Goal: Use online tool/utility: Utilize a website feature to perform a specific function

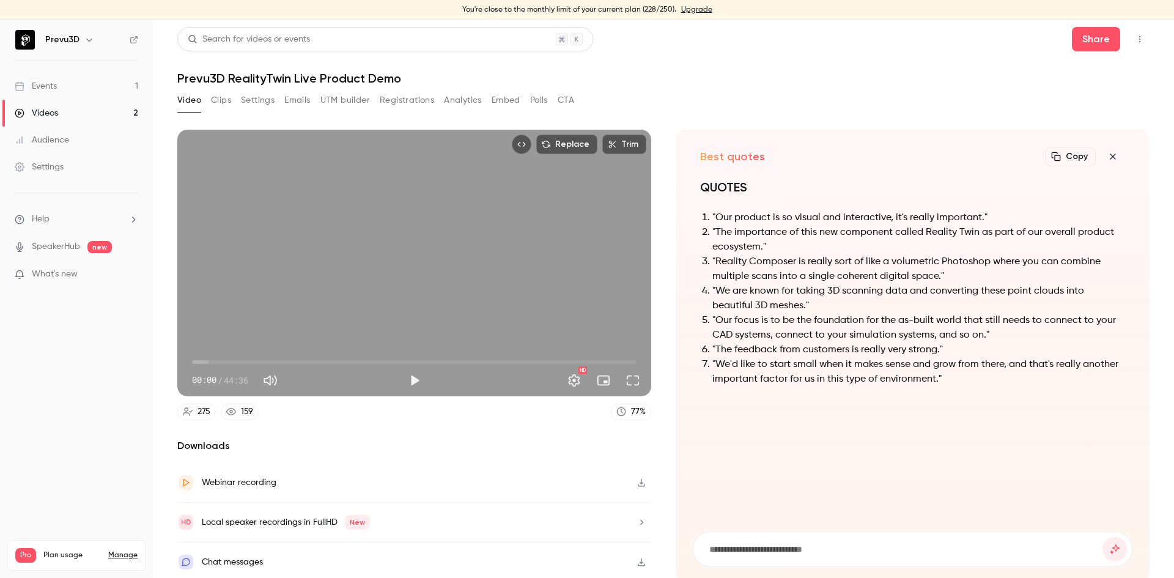
click at [1105, 154] on icon "button" at bounding box center [1112, 157] width 15 height 10
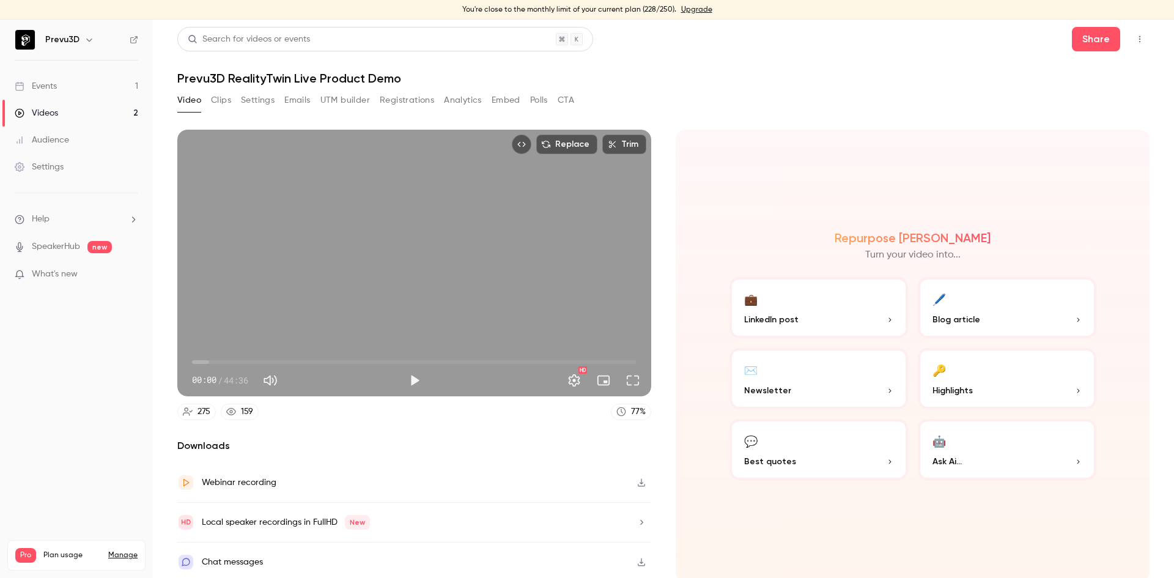
click at [783, 293] on button "💼 LinkedIn post" at bounding box center [818, 307] width 179 height 61
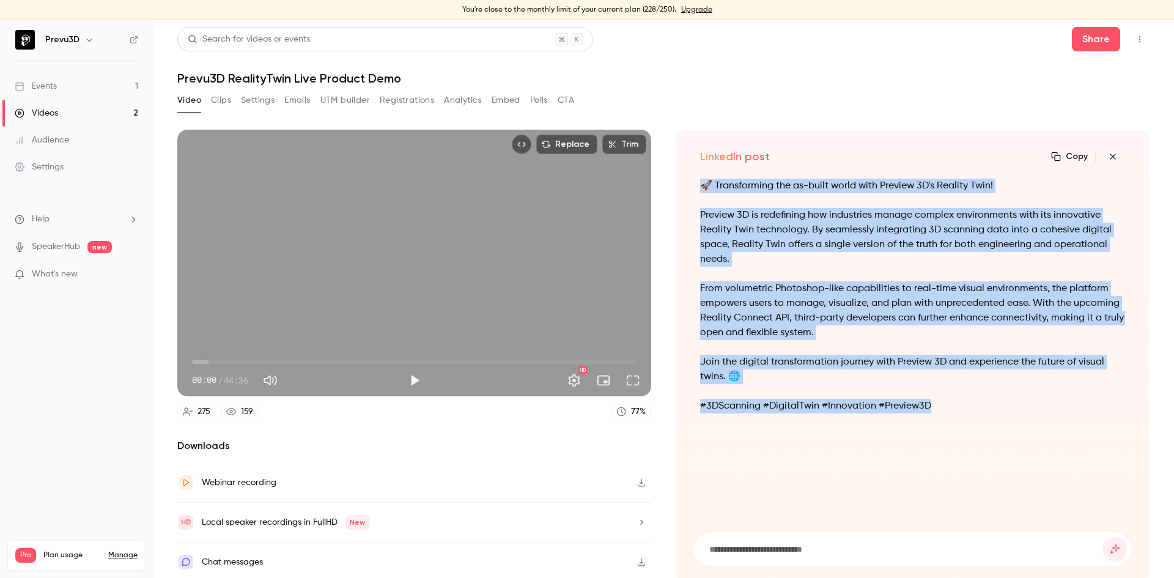
drag, startPoint x: 941, startPoint y: 400, endPoint x: 691, endPoint y: 185, distance: 329.0
click at [693, 185] on div "🚀 Transforming the as-built world with Preview 3D's Reality Twin! Preview 3D is…" at bounding box center [913, 348] width 440 height 338
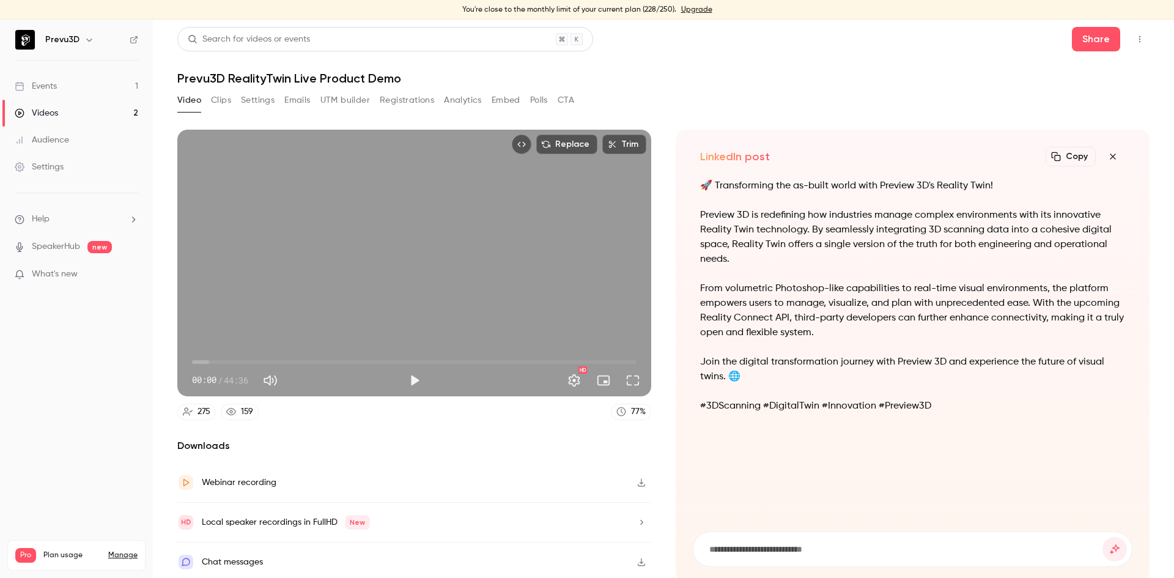
click at [896, 94] on div "Video Clips Settings Emails UTM builder Registrations Analytics Embed Polls CTA" at bounding box center [663, 102] width 972 height 24
click at [1105, 155] on icon "button" at bounding box center [1112, 157] width 15 height 10
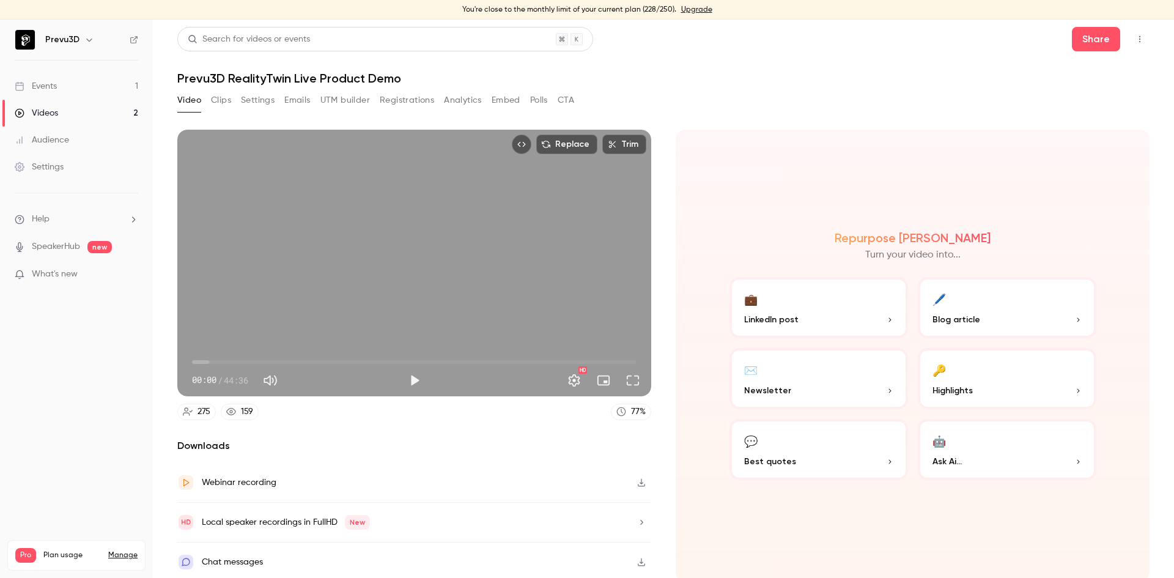
scroll to position [1, 0]
click at [227, 99] on button "Clips" at bounding box center [221, 99] width 20 height 20
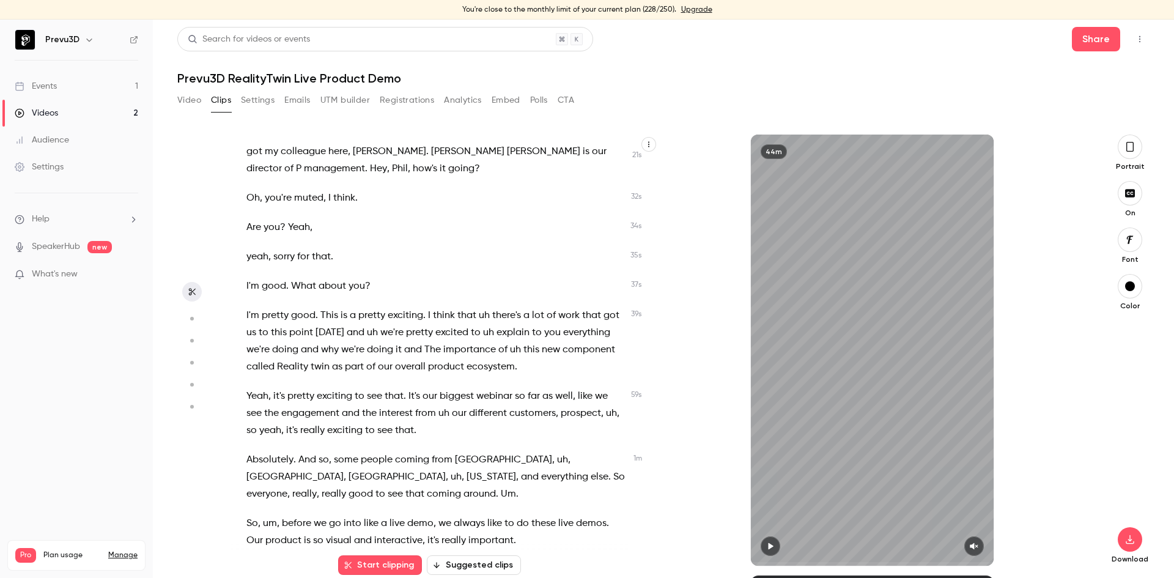
scroll to position [306, 0]
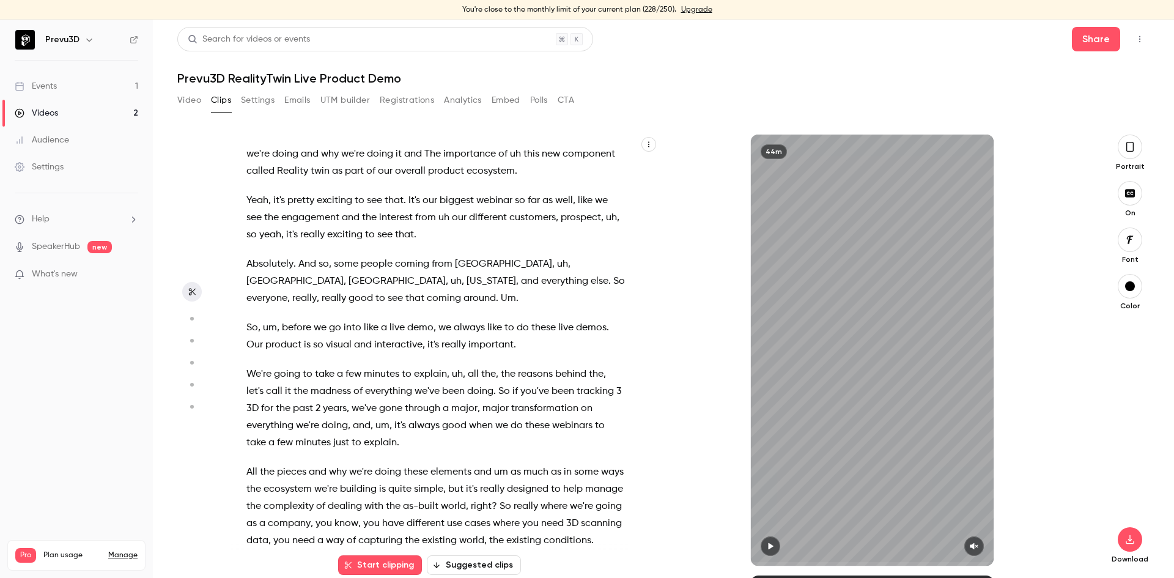
click at [369, 567] on button "Start clipping" at bounding box center [380, 565] width 84 height 20
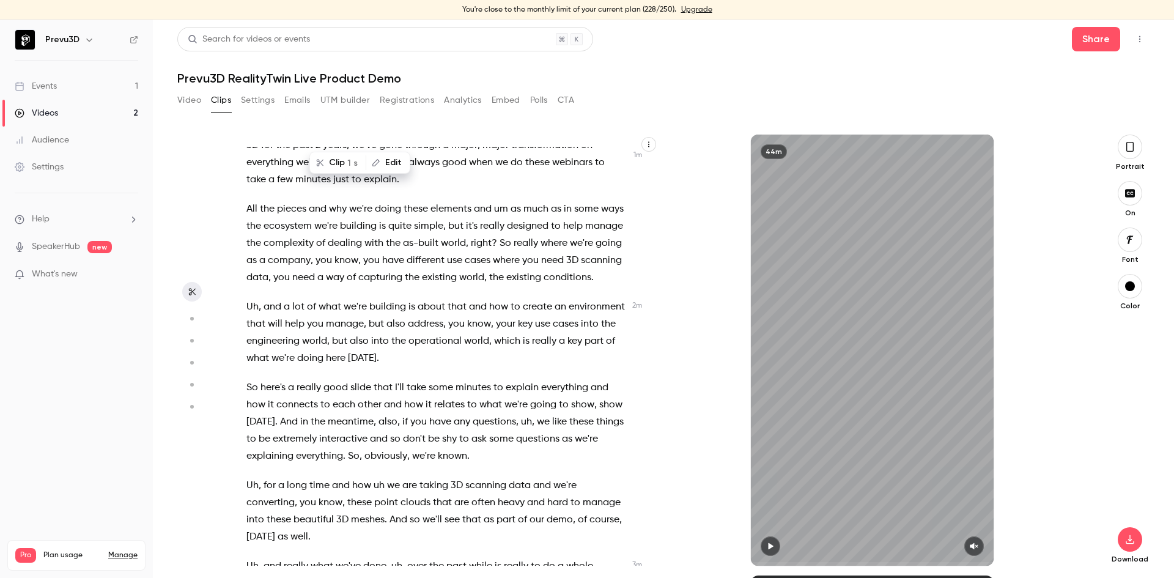
scroll to position [550, 0]
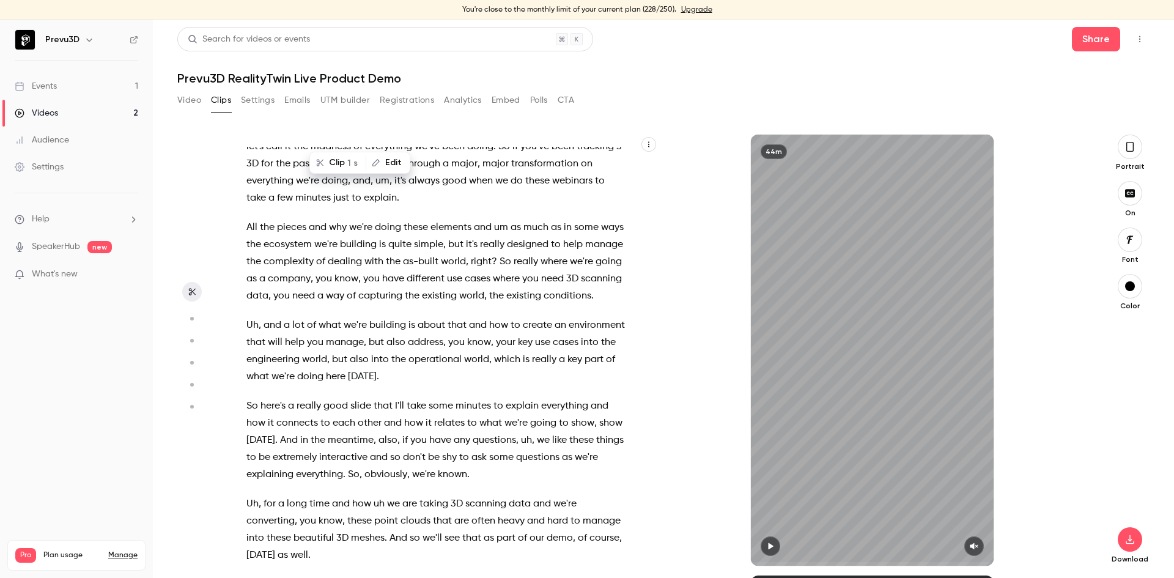
click at [443, 243] on span "simple" at bounding box center [428, 244] width 29 height 17
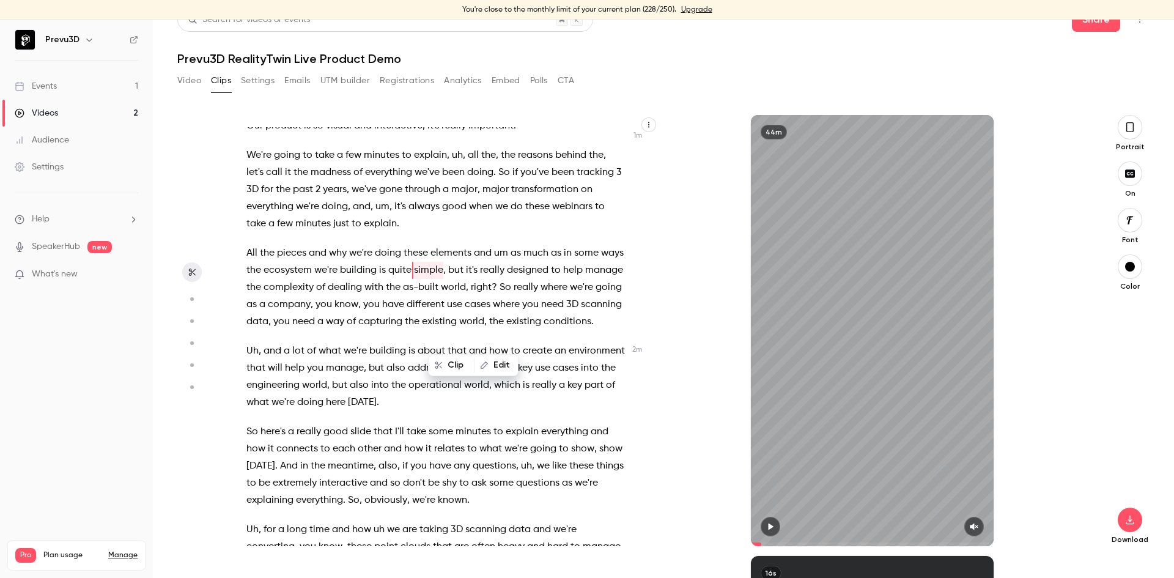
scroll to position [438, 0]
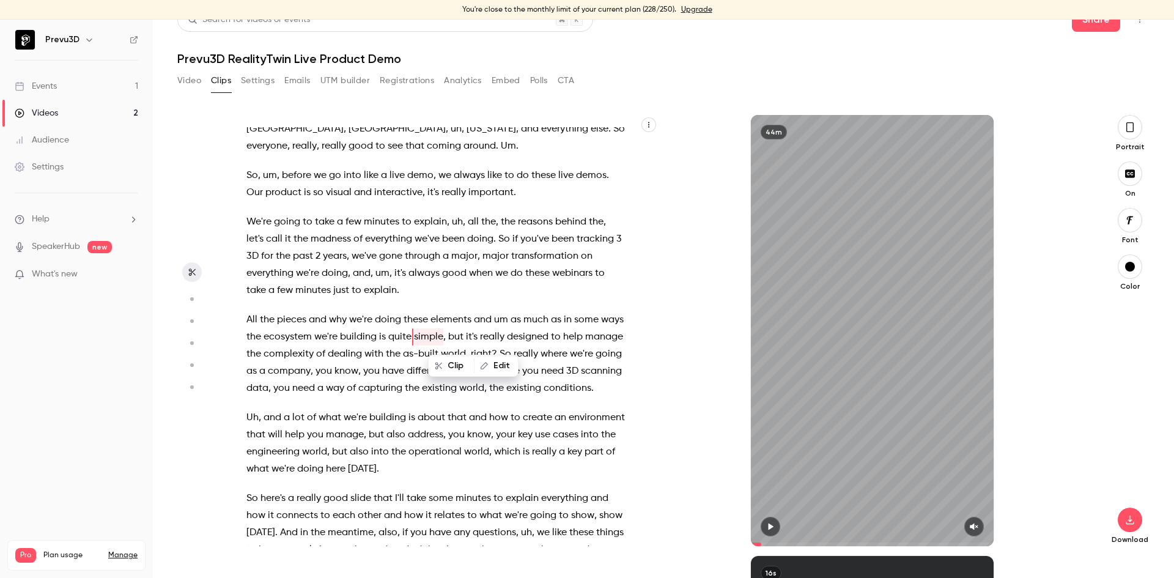
click at [503, 366] on button "Edit" at bounding box center [496, 366] width 42 height 20
click at [419, 380] on span "the" at bounding box center [412, 388] width 15 height 17
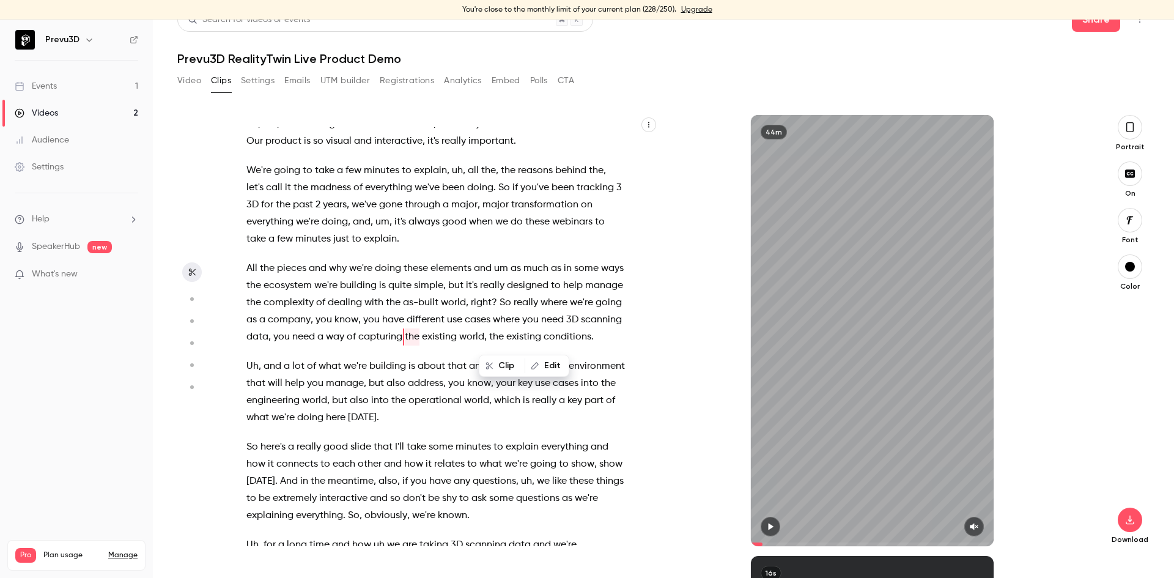
click at [446, 286] on span "," at bounding box center [444, 285] width 2 height 17
type input "*****"
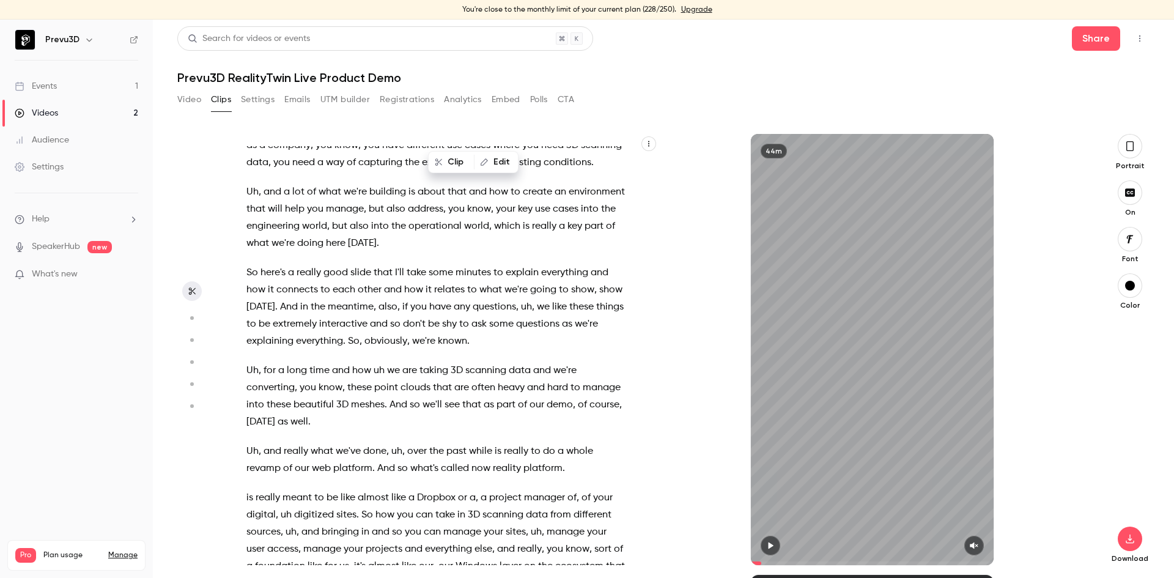
scroll to position [0, 0]
click at [422, 40] on div "Search for videos or events" at bounding box center [385, 39] width 416 height 24
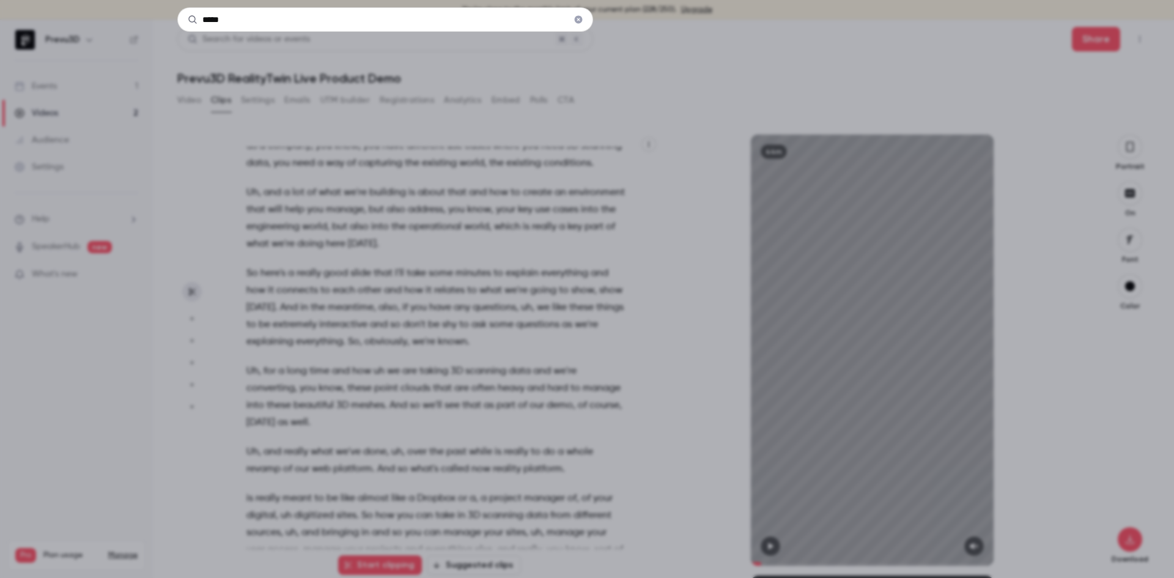
type input "*****"
click at [581, 17] on icon "Clear" at bounding box center [579, 20] width 8 height 8
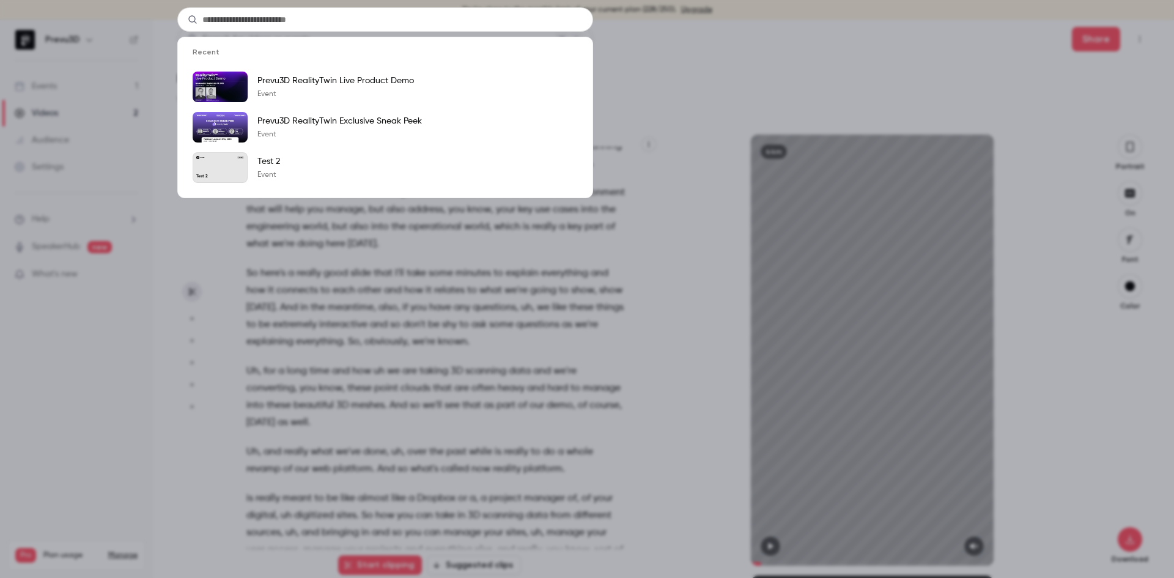
click at [608, 123] on div "Recent Prevu3D RealityTwin Live Product Demo Event Prevu3D RealityTwin Exclusiv…" at bounding box center [587, 289] width 1174 height 578
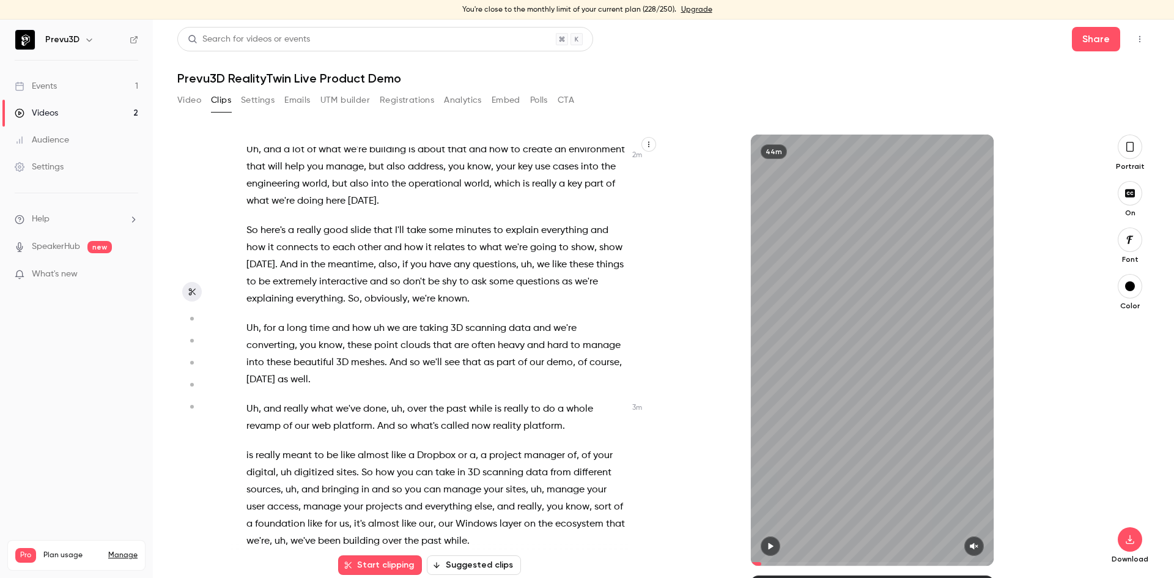
scroll to position [567, 0]
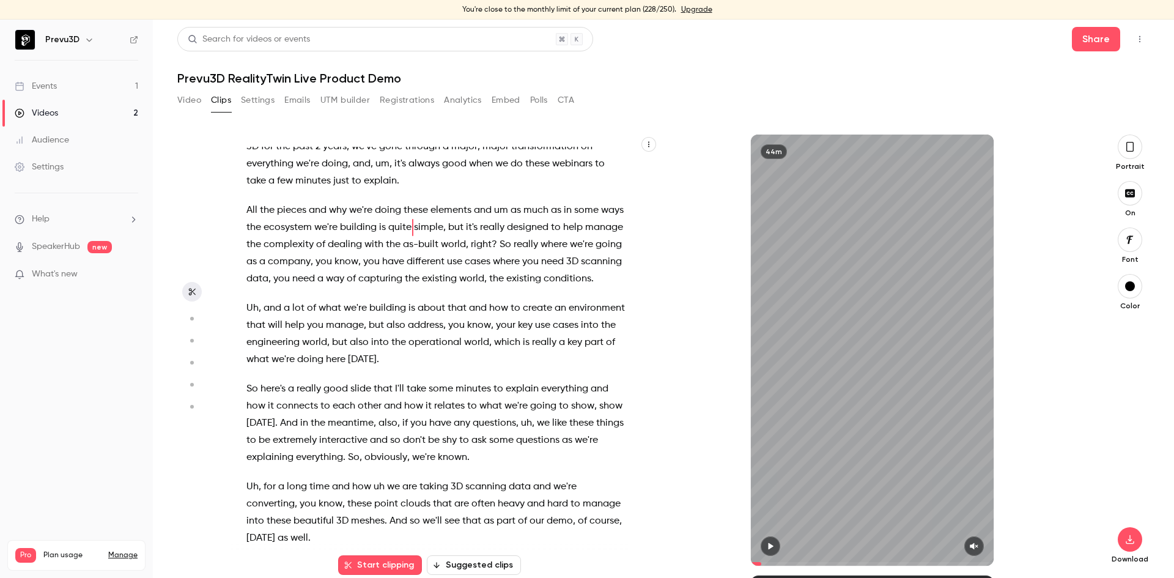
click at [337, 232] on span "we're" at bounding box center [325, 227] width 23 height 17
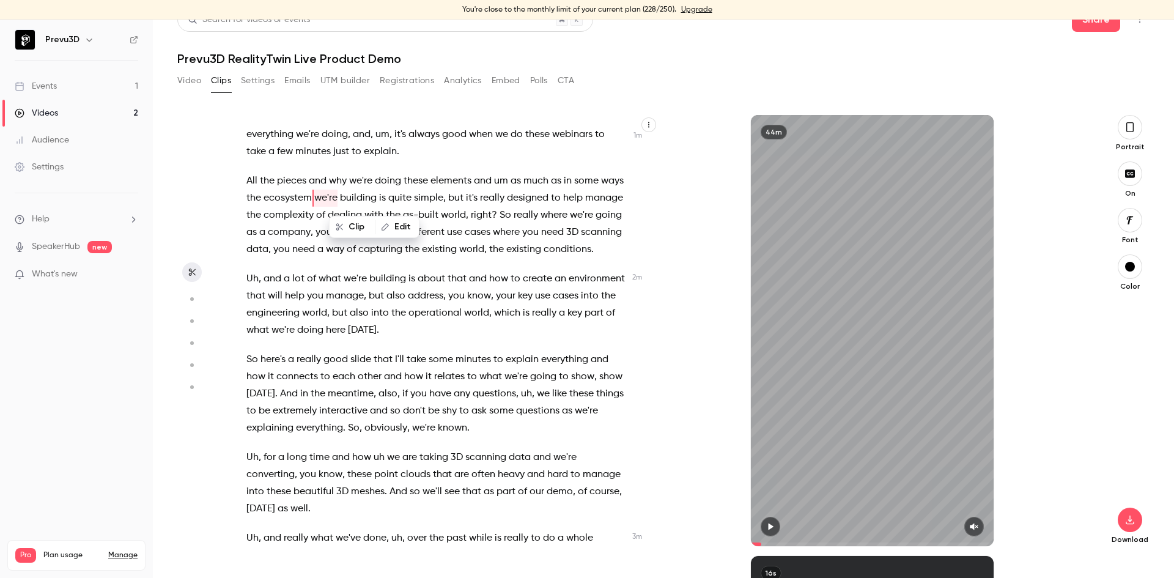
scroll to position [597, 0]
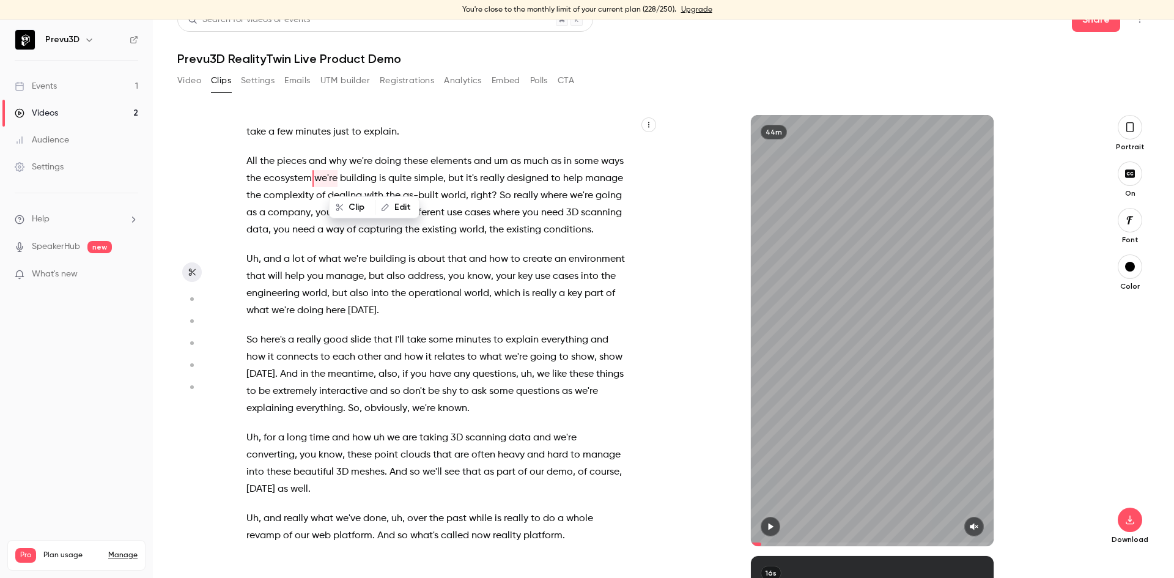
click at [504, 175] on span "really" at bounding box center [492, 178] width 24 height 17
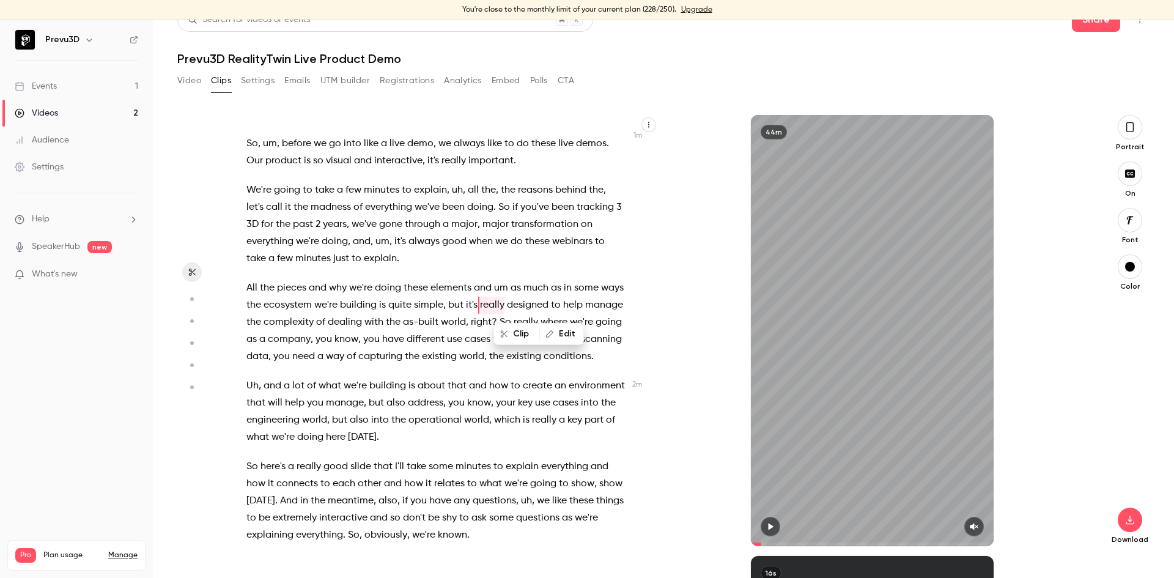
scroll to position [498, 0]
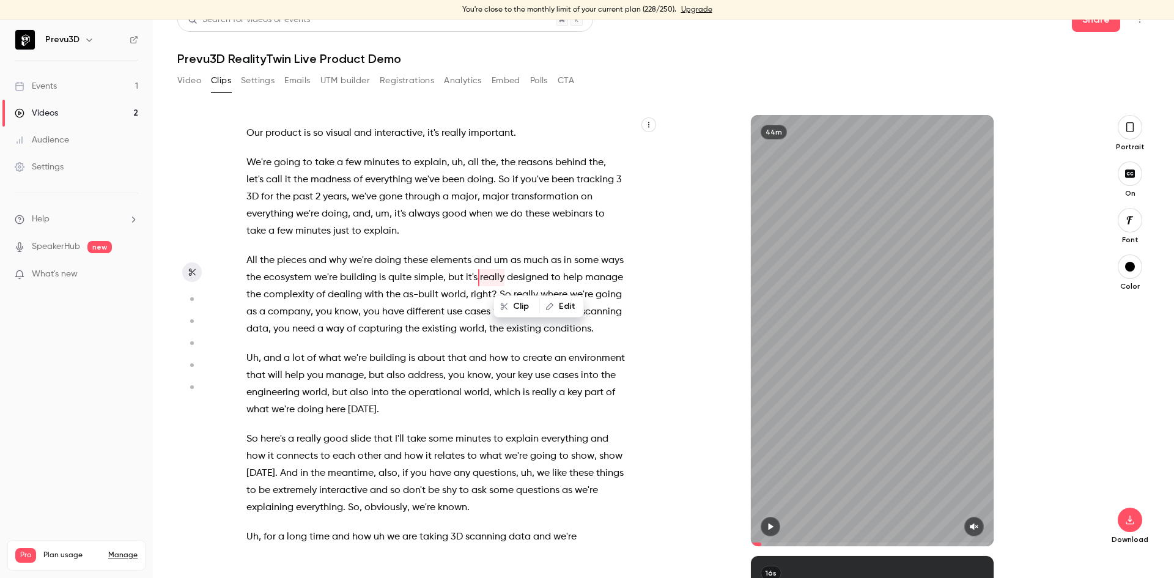
click at [383, 299] on span "with" at bounding box center [373, 294] width 19 height 17
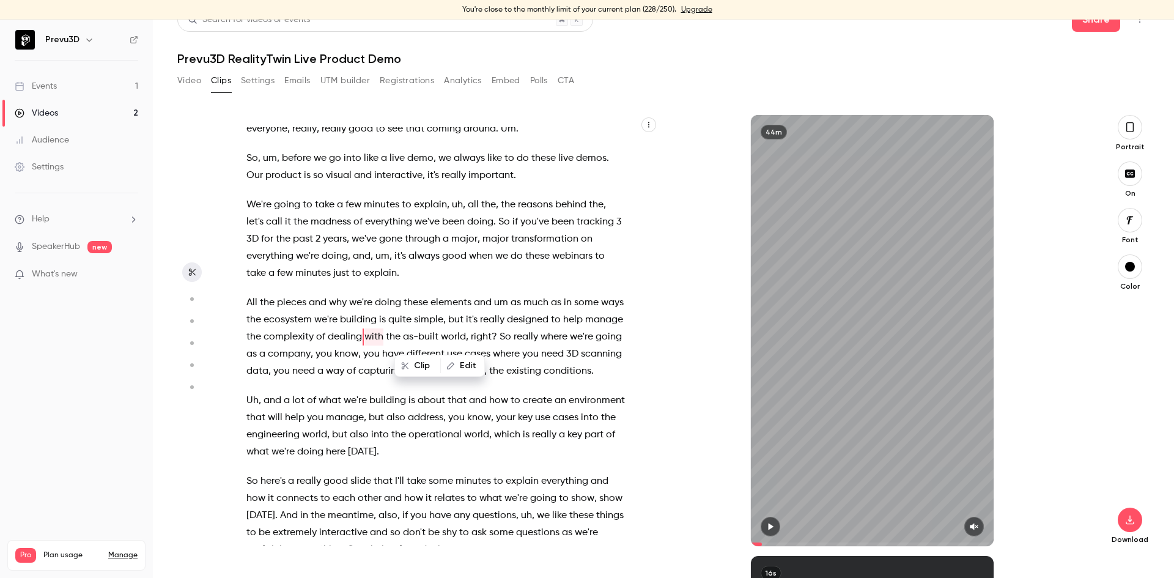
click at [249, 303] on span "All" at bounding box center [251, 302] width 11 height 17
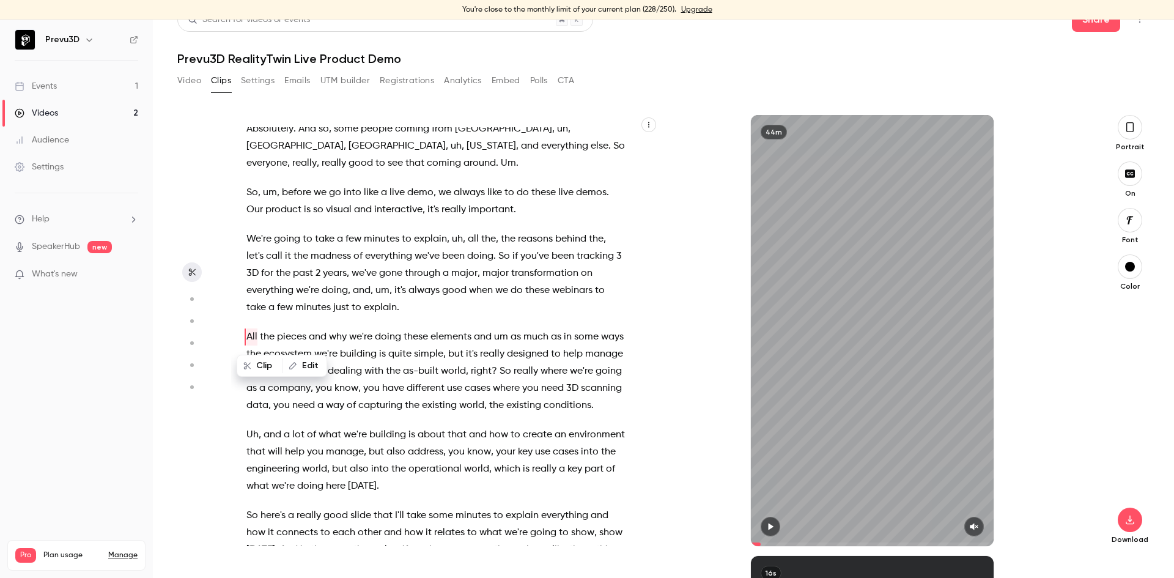
click at [266, 363] on button "Clip" at bounding box center [260, 366] width 44 height 20
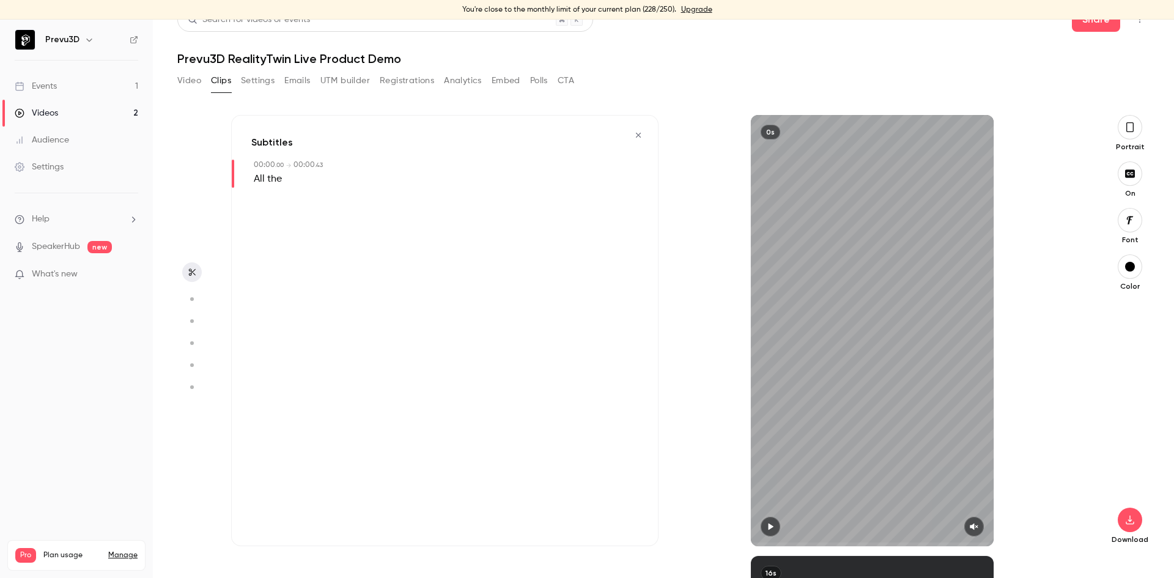
click at [1120, 136] on button "button" at bounding box center [1130, 127] width 24 height 24
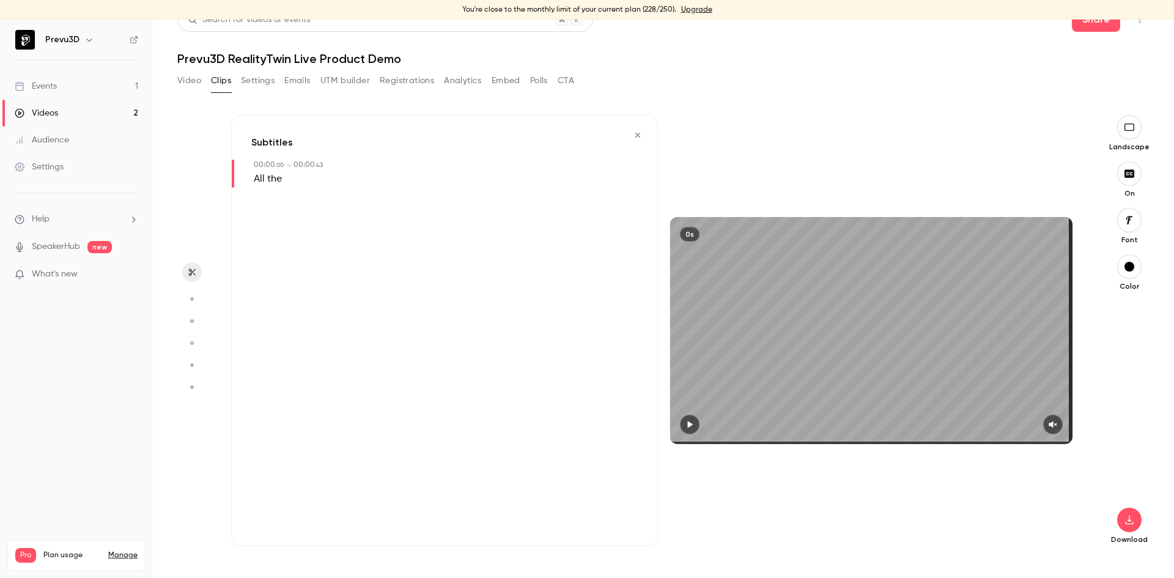
click at [685, 416] on button "button" at bounding box center [690, 424] width 20 height 20
click at [633, 133] on icon "button" at bounding box center [638, 135] width 10 height 9
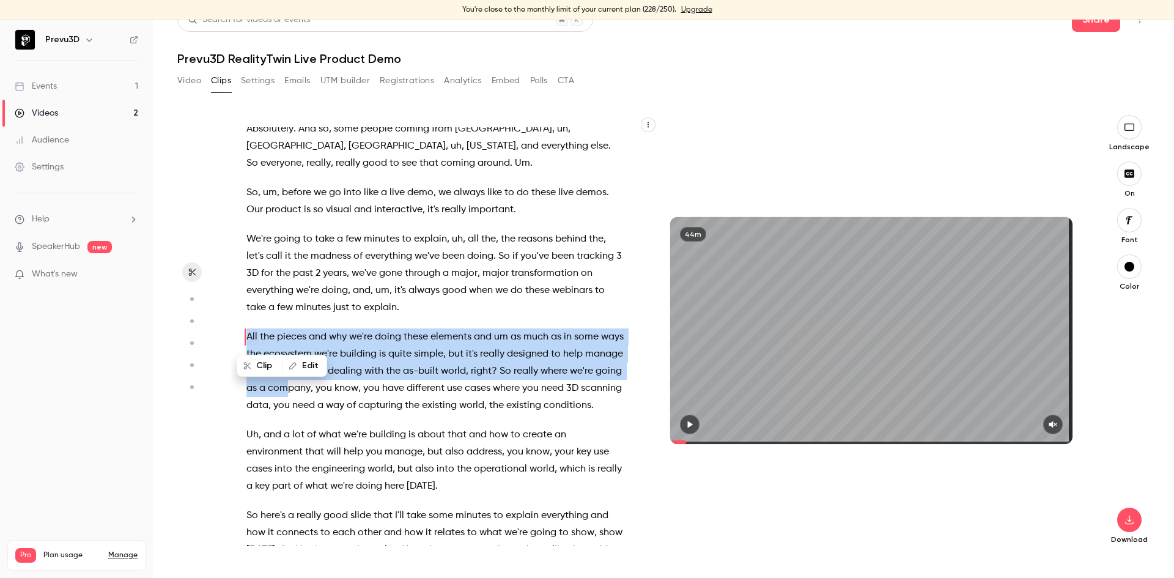
drag, startPoint x: 246, startPoint y: 334, endPoint x: 341, endPoint y: 393, distance: 111.5
click at [341, 393] on p "All the pieces and why we're doing these elements and um as much as in some way…" at bounding box center [435, 371] width 378 height 86
click at [312, 345] on span "ecosystem" at bounding box center [287, 353] width 48 height 17
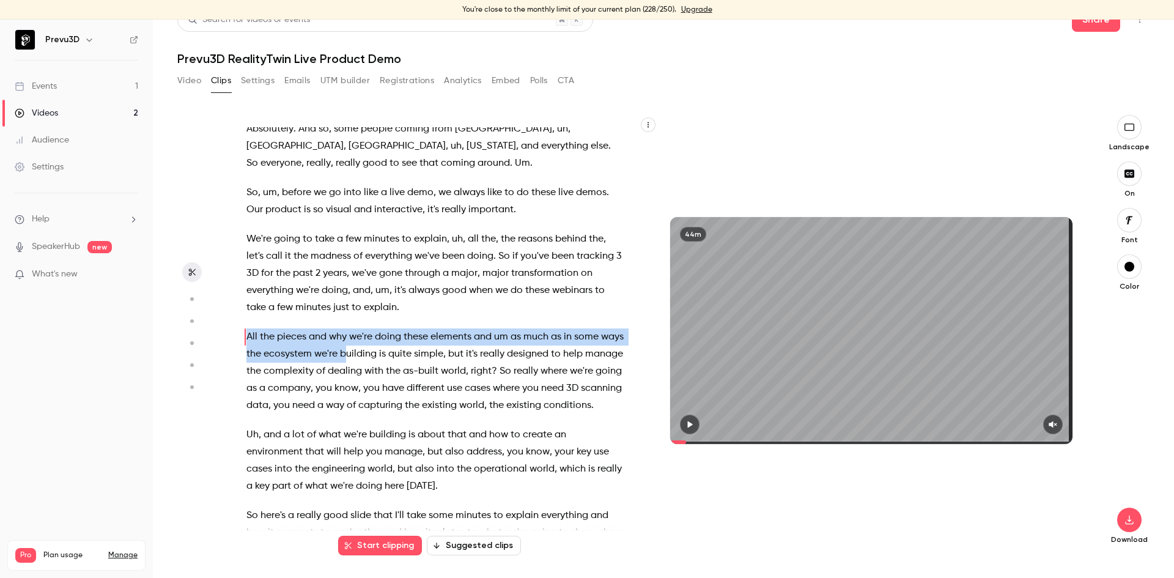
drag, startPoint x: 248, startPoint y: 331, endPoint x: 369, endPoint y: 351, distance: 122.6
click at [369, 351] on p "All the pieces and why we're doing these elements and um as much as in some way…" at bounding box center [435, 371] width 378 height 86
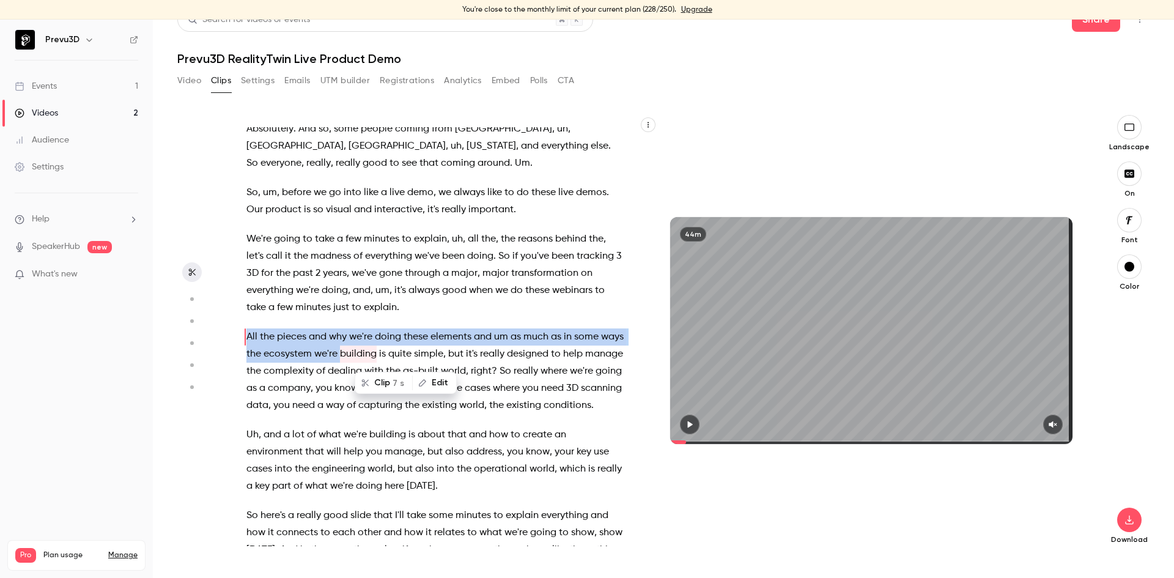
click at [372, 345] on span "building" at bounding box center [358, 353] width 37 height 17
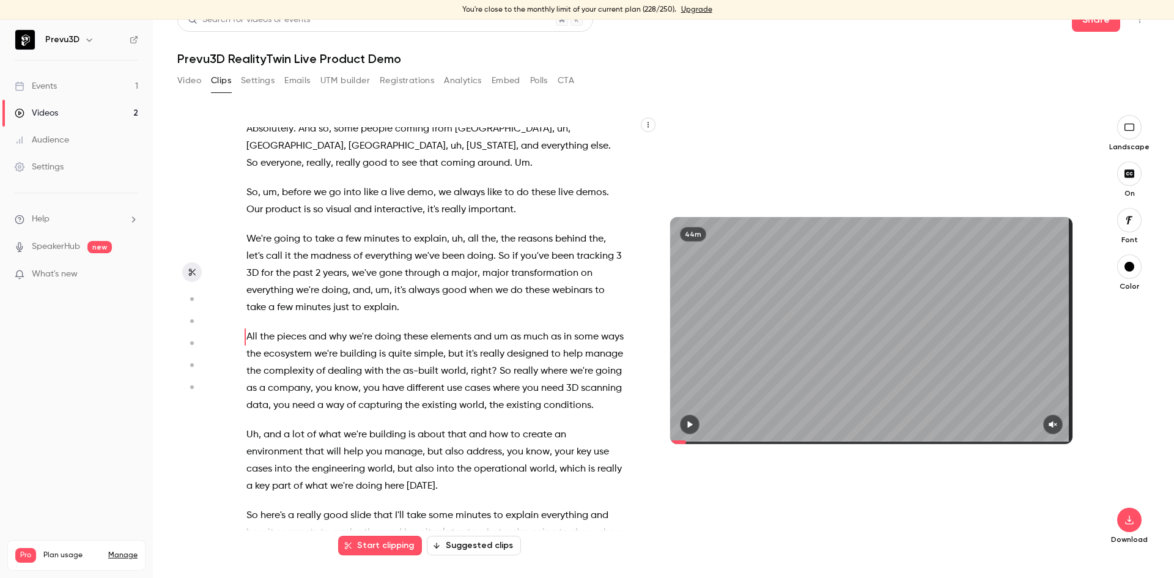
click at [376, 543] on button "Start clipping" at bounding box center [380, 546] width 84 height 20
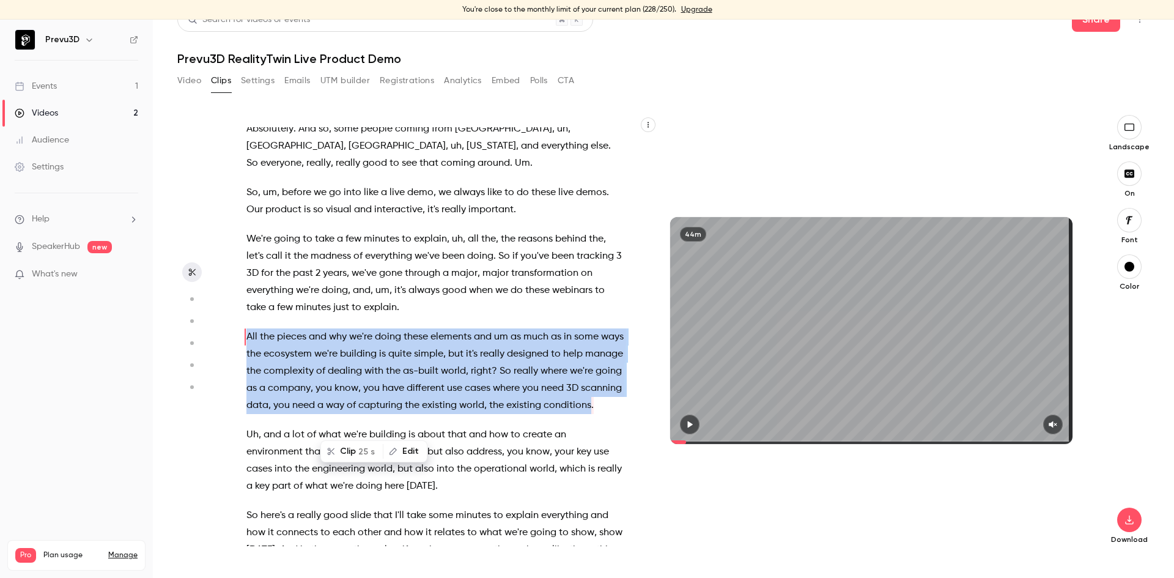
click at [314, 373] on span "complexity" at bounding box center [288, 371] width 50 height 17
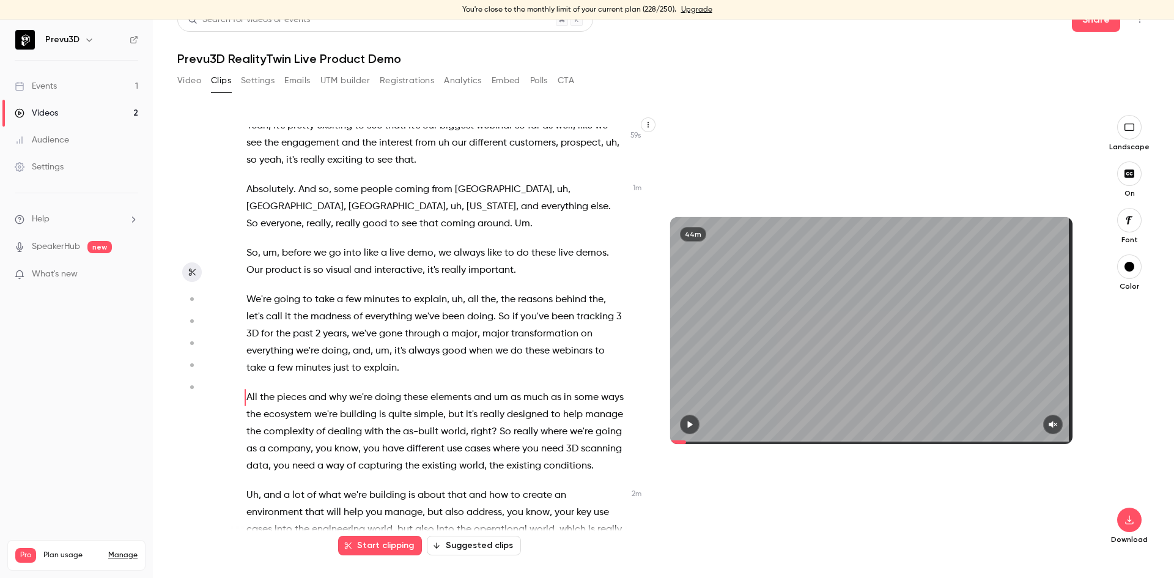
scroll to position [360, 0]
click at [299, 394] on span "pieces" at bounding box center [291, 397] width 29 height 17
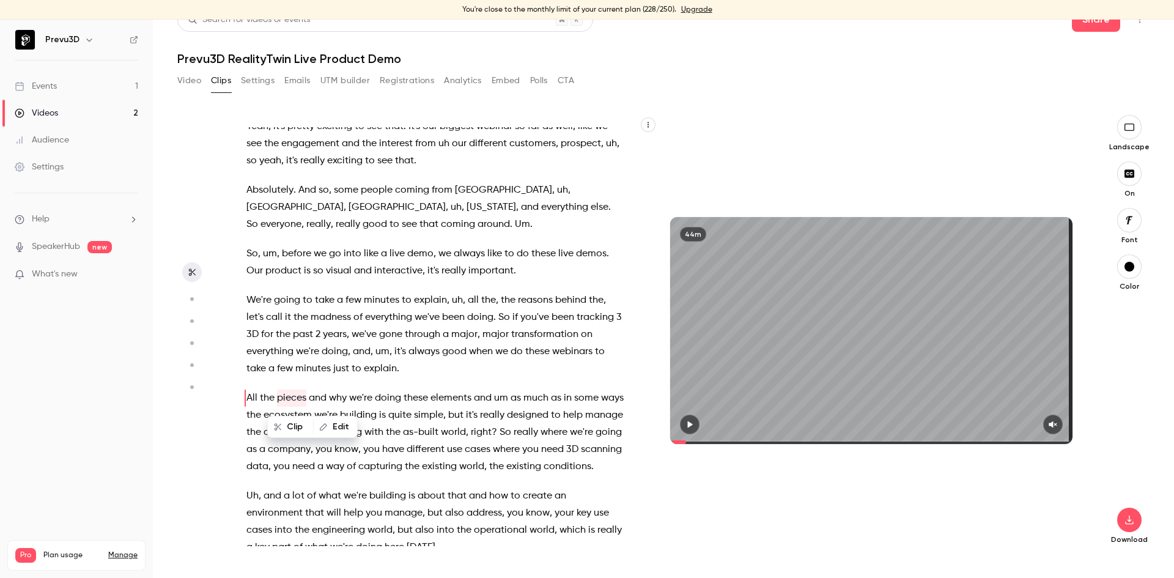
click at [294, 430] on button "Clip" at bounding box center [290, 427] width 44 height 20
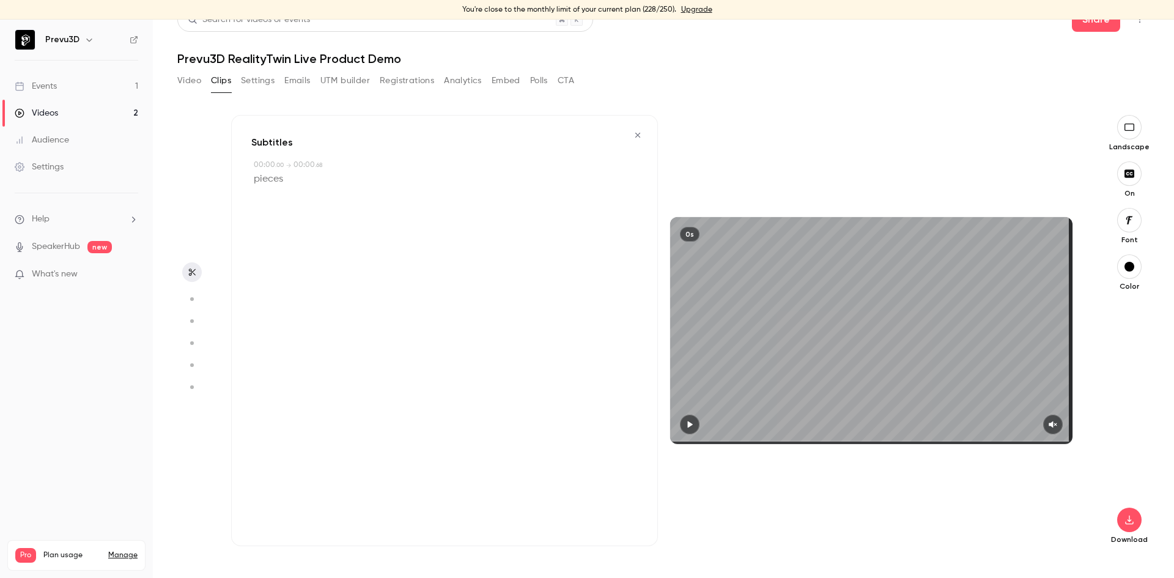
click at [633, 136] on icon "button" at bounding box center [638, 135] width 10 height 9
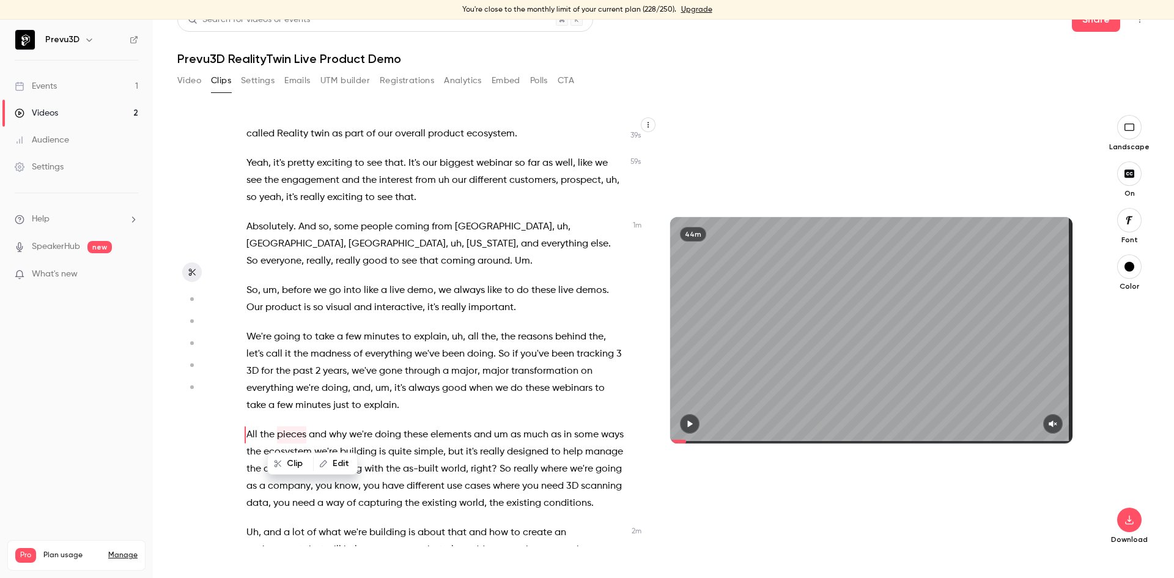
scroll to position [421, 0]
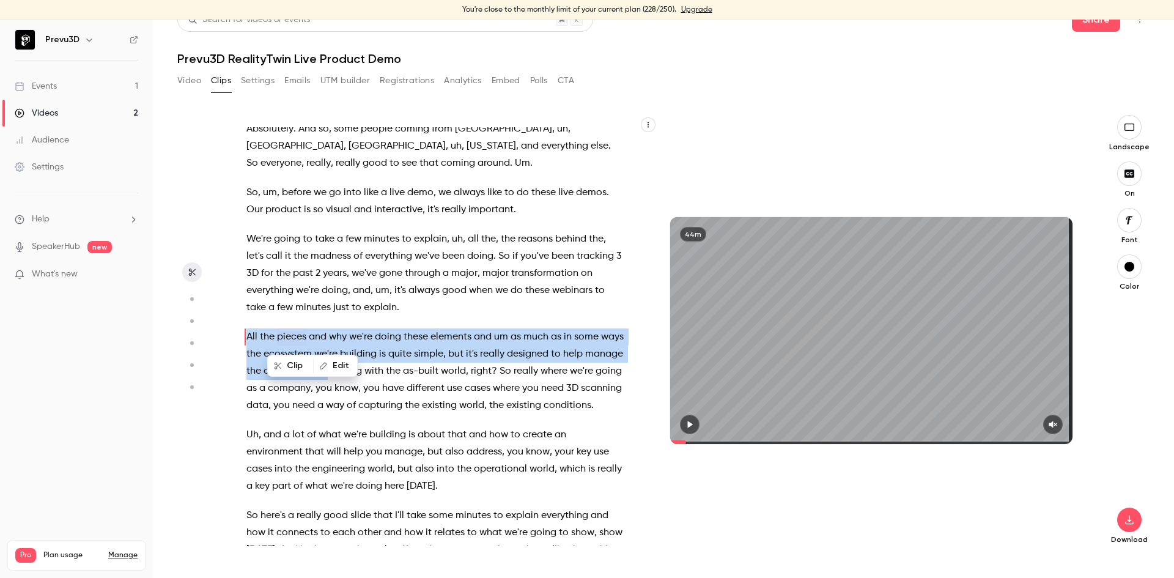
drag, startPoint x: 249, startPoint y: 334, endPoint x: 366, endPoint y: 363, distance: 120.7
click at [366, 363] on p "All the pieces and why we're doing these elements and um as much as in some way…" at bounding box center [435, 371] width 378 height 86
click at [247, 337] on span "All" at bounding box center [251, 336] width 11 height 17
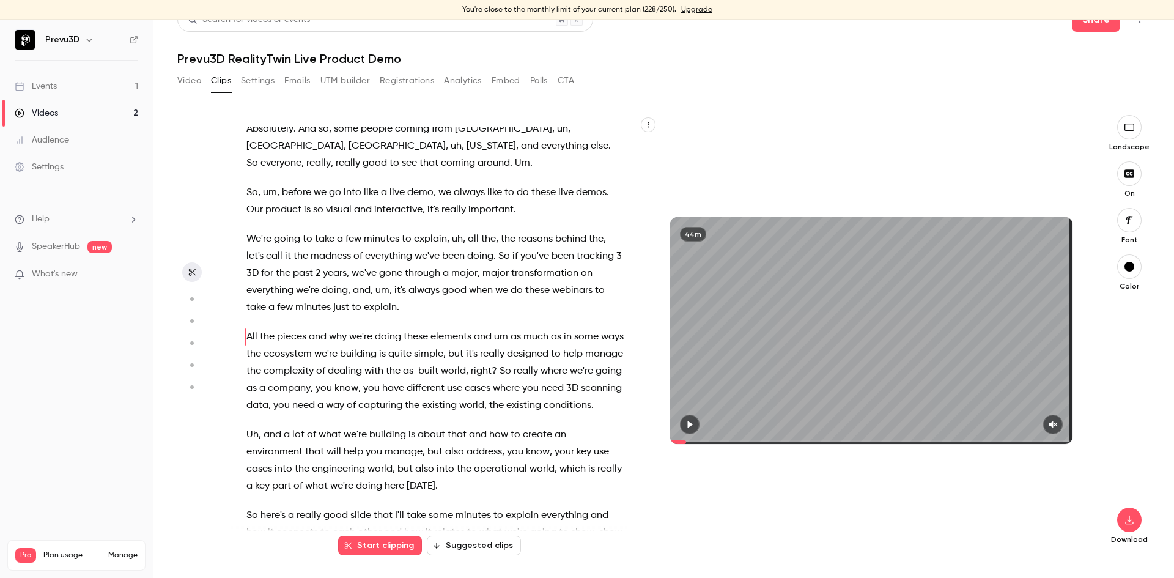
click at [391, 543] on button "Start clipping" at bounding box center [380, 546] width 84 height 20
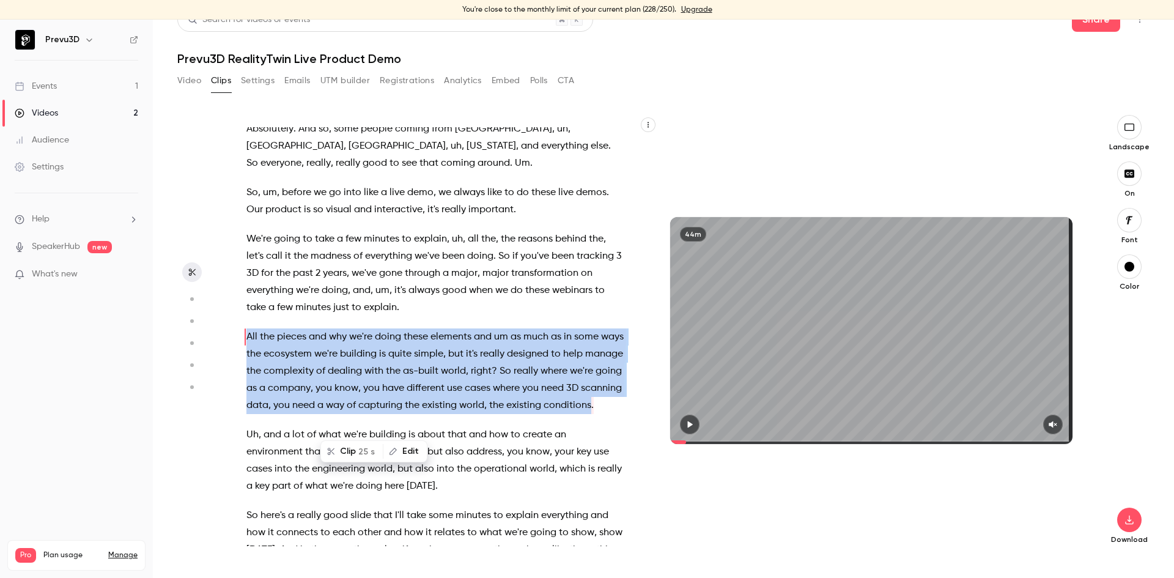
click at [246, 334] on span "All" at bounding box center [251, 336] width 11 height 17
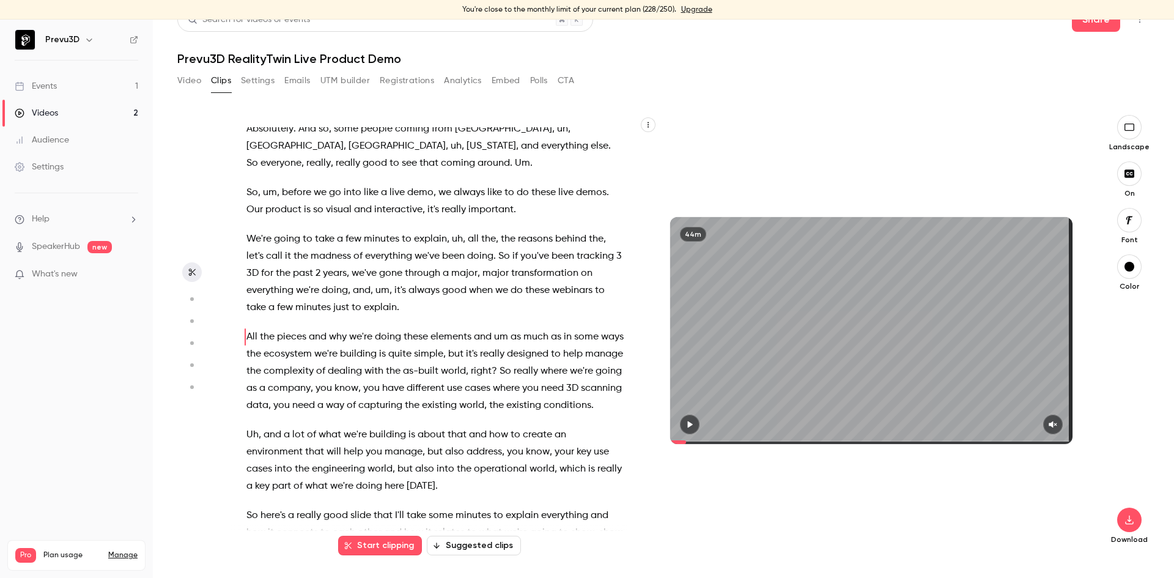
click at [468, 495] on p "Uh , and a lot of what we're building is about that and how to create an enviro…" at bounding box center [435, 460] width 378 height 68
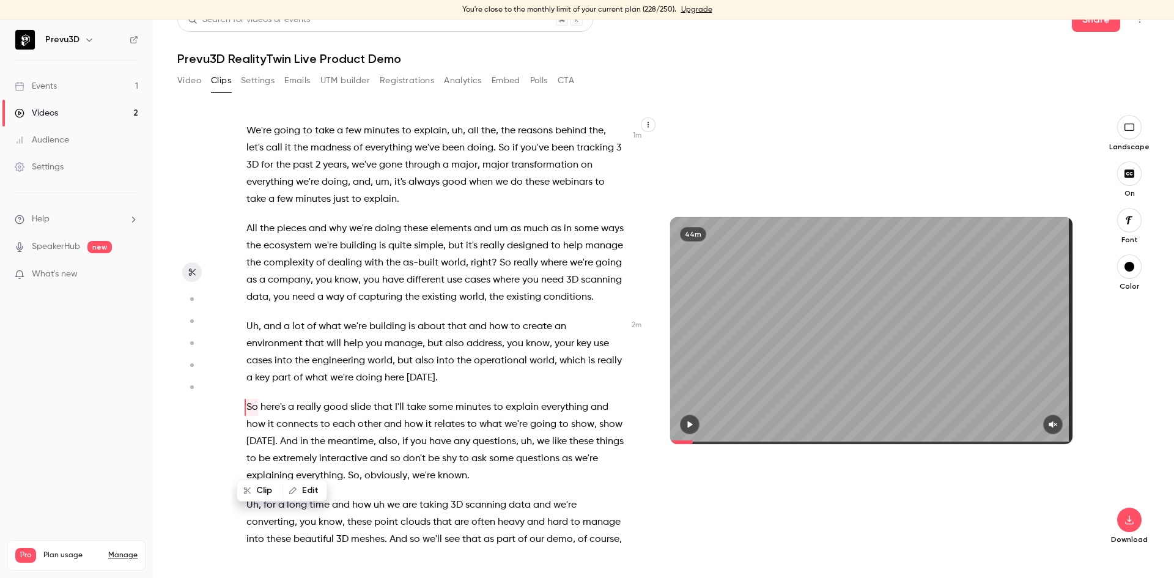
scroll to position [617, 0]
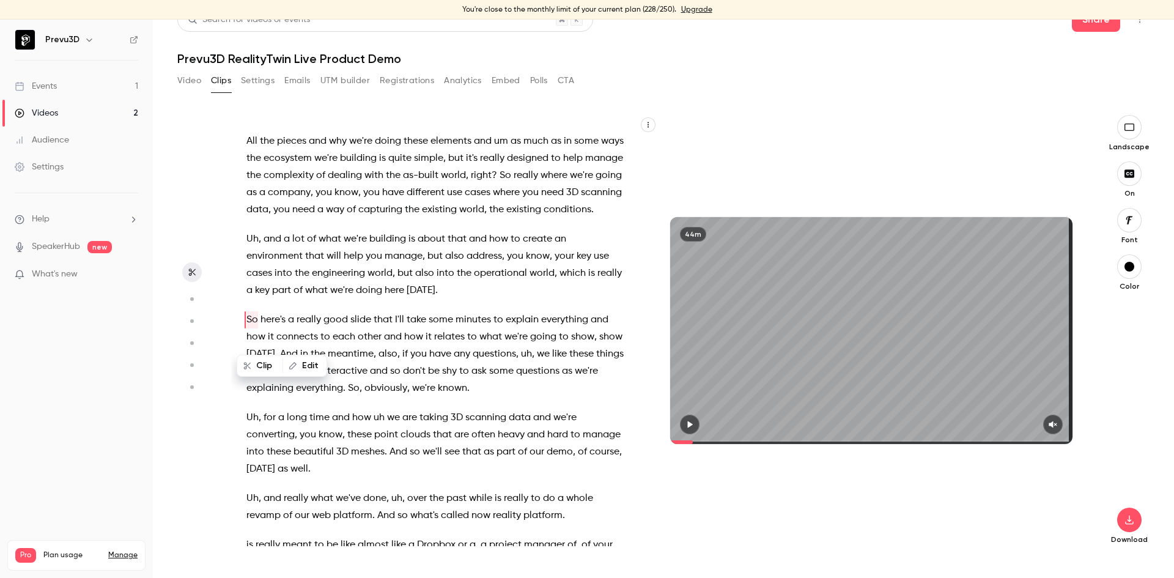
click at [680, 421] on button "button" at bounding box center [690, 424] width 20 height 20
click at [1048, 421] on icon "button" at bounding box center [1052, 424] width 8 height 7
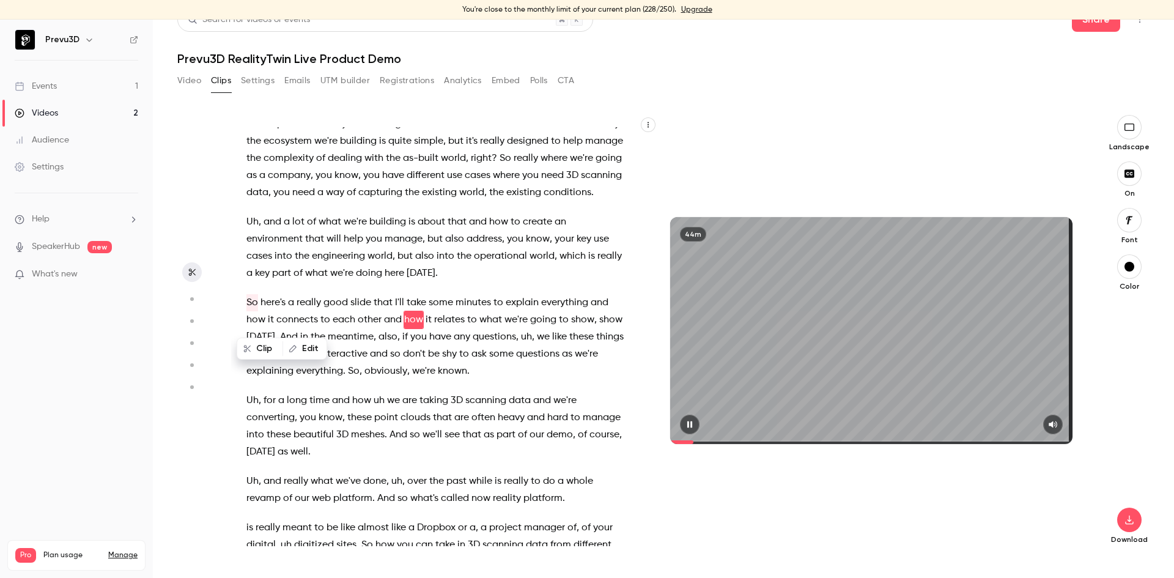
click at [1048, 421] on icon "button" at bounding box center [1053, 424] width 10 height 9
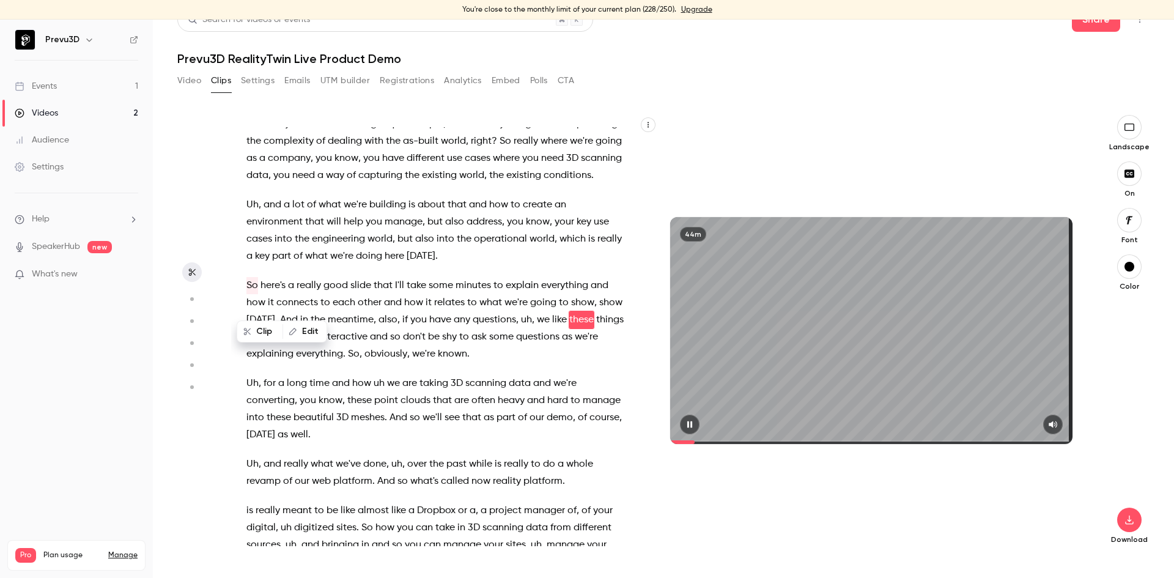
scroll to position [668, 0]
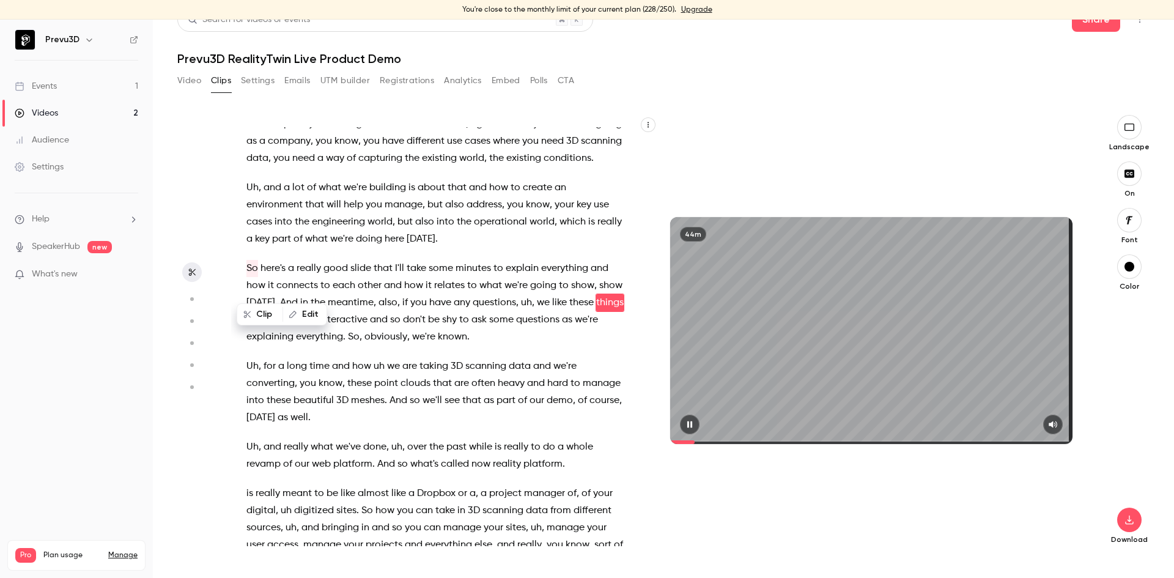
click at [687, 422] on icon "button" at bounding box center [689, 424] width 5 height 7
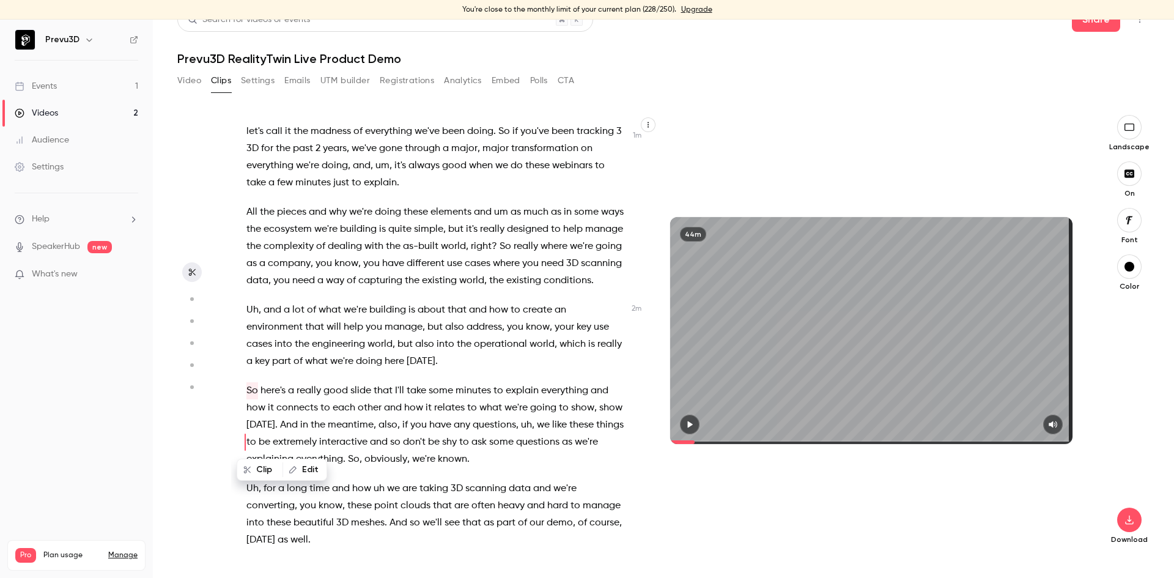
scroll to position [485, 0]
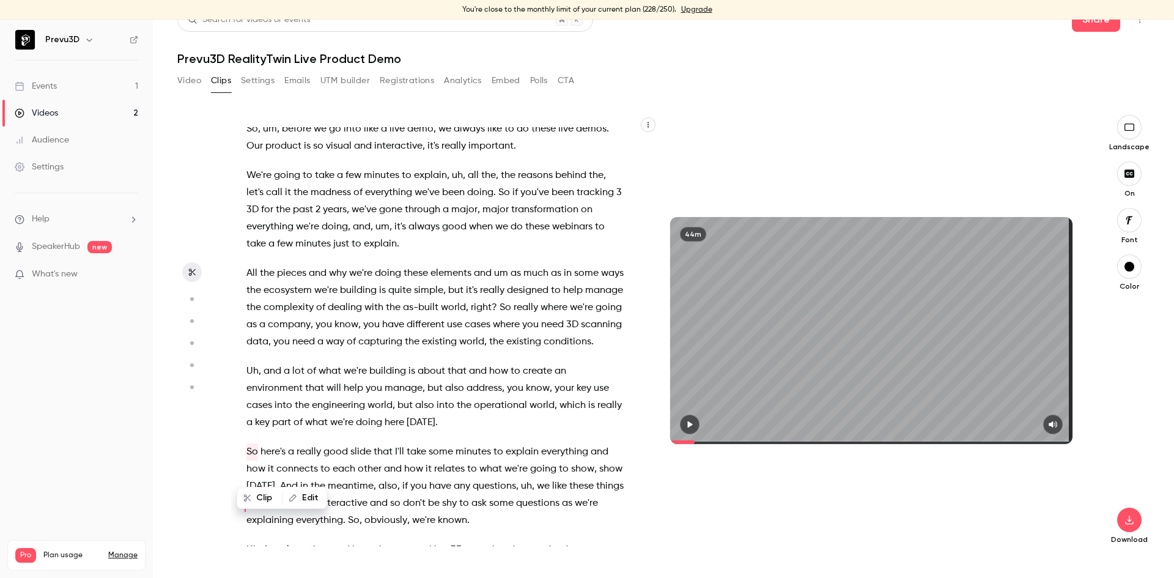
click at [249, 270] on span "All" at bounding box center [251, 273] width 11 height 17
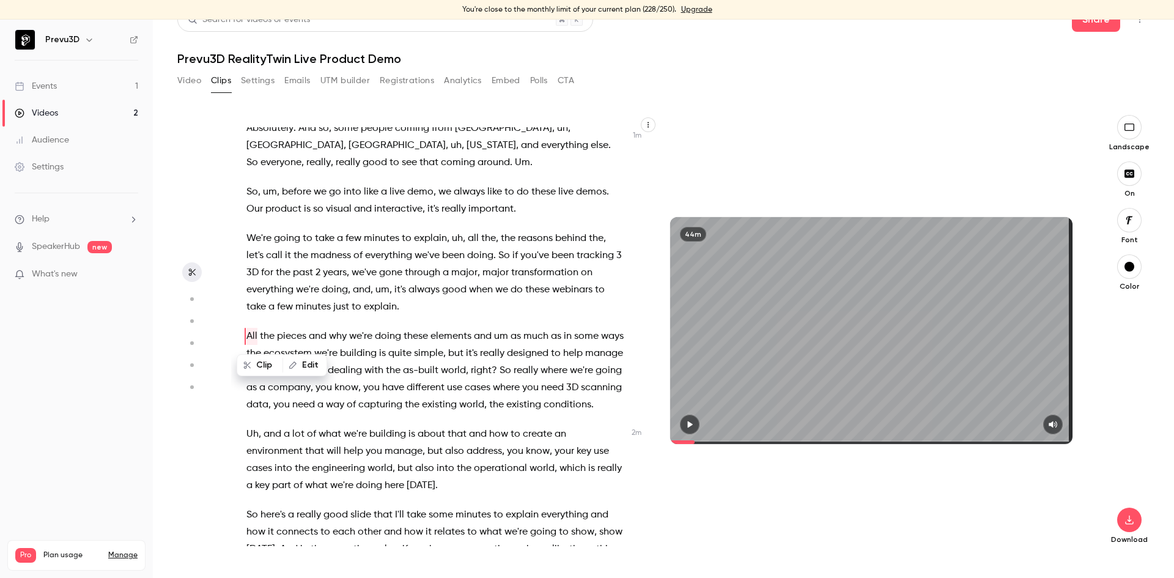
type input "*****"
